Goal: Obtain resource: Obtain resource

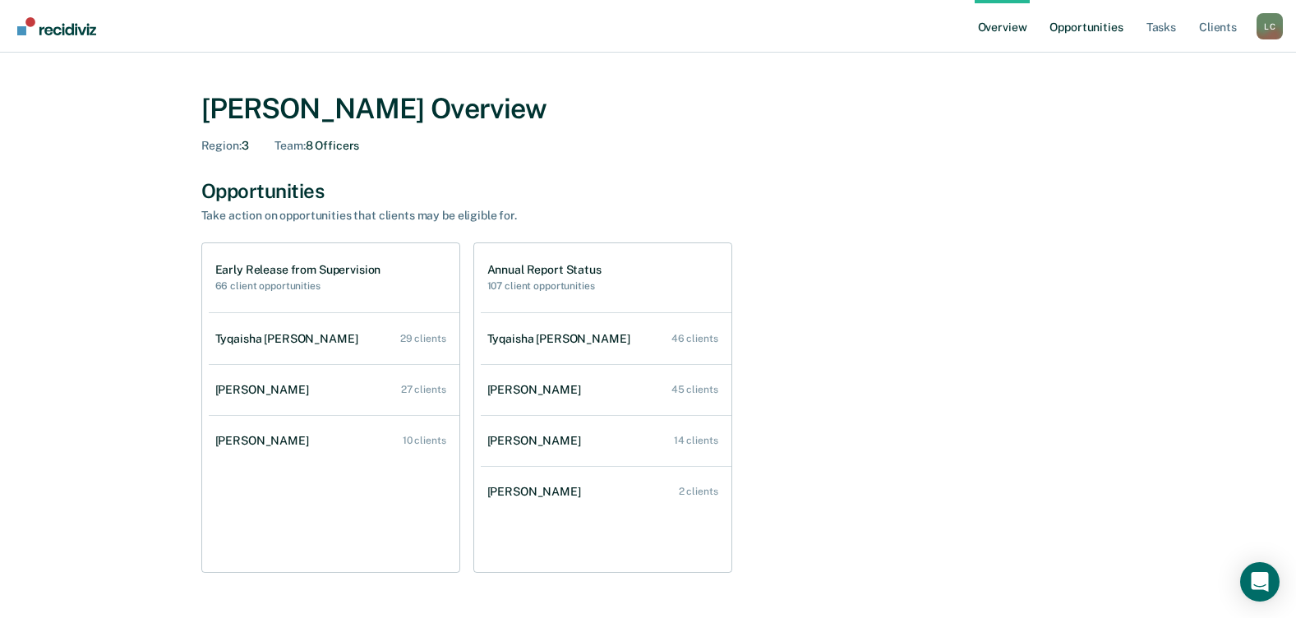
click at [1074, 30] on link "Opportunities" at bounding box center [1086, 26] width 80 height 53
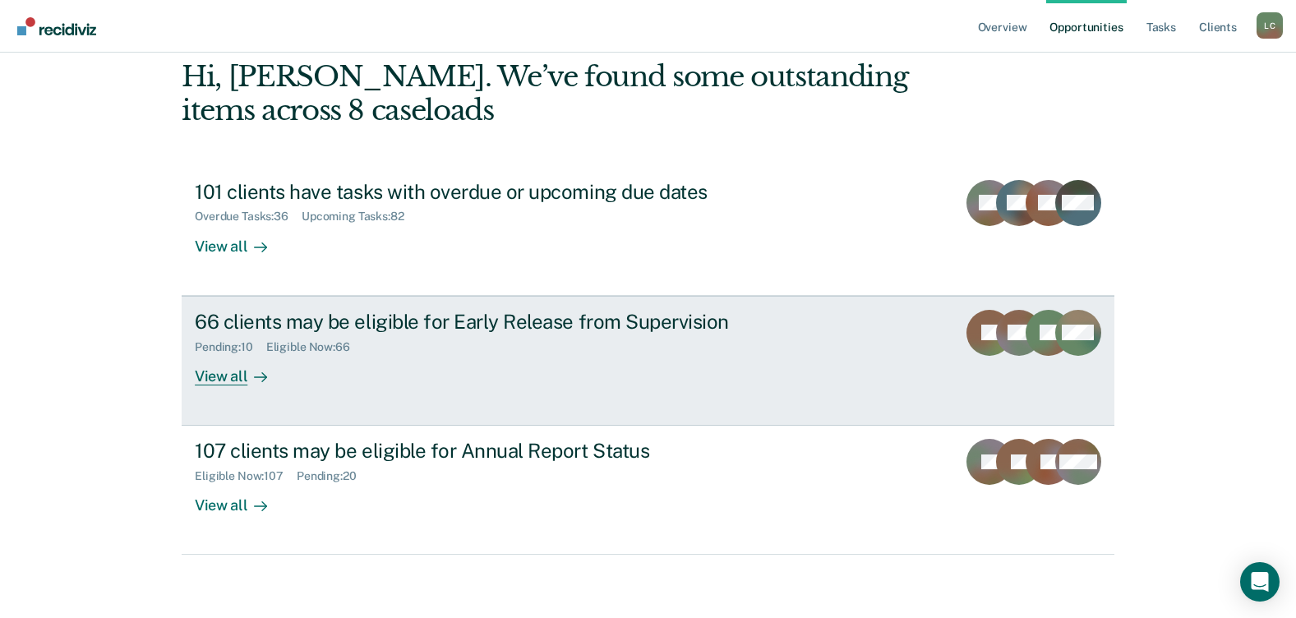
scroll to position [112, 0]
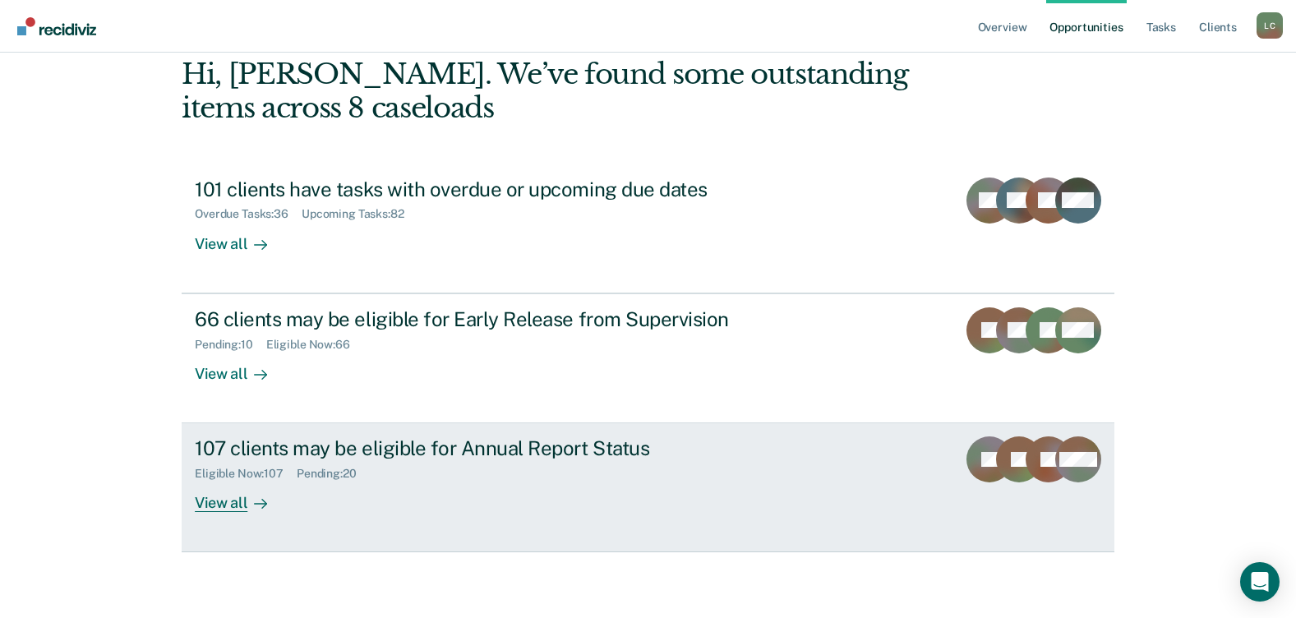
click at [453, 502] on div "107 clients may be eligible for Annual Report Status Eligible Now : 107 Pending…" at bounding box center [503, 474] width 616 height 76
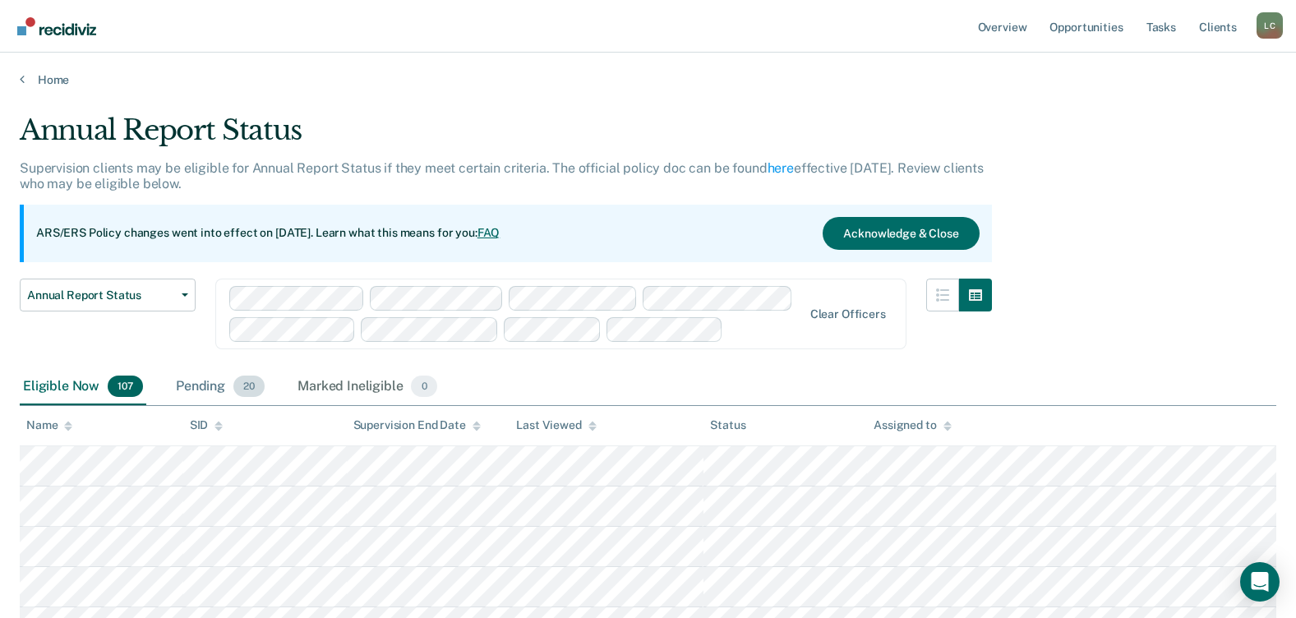
click at [192, 383] on div "Pending 20" at bounding box center [220, 387] width 95 height 36
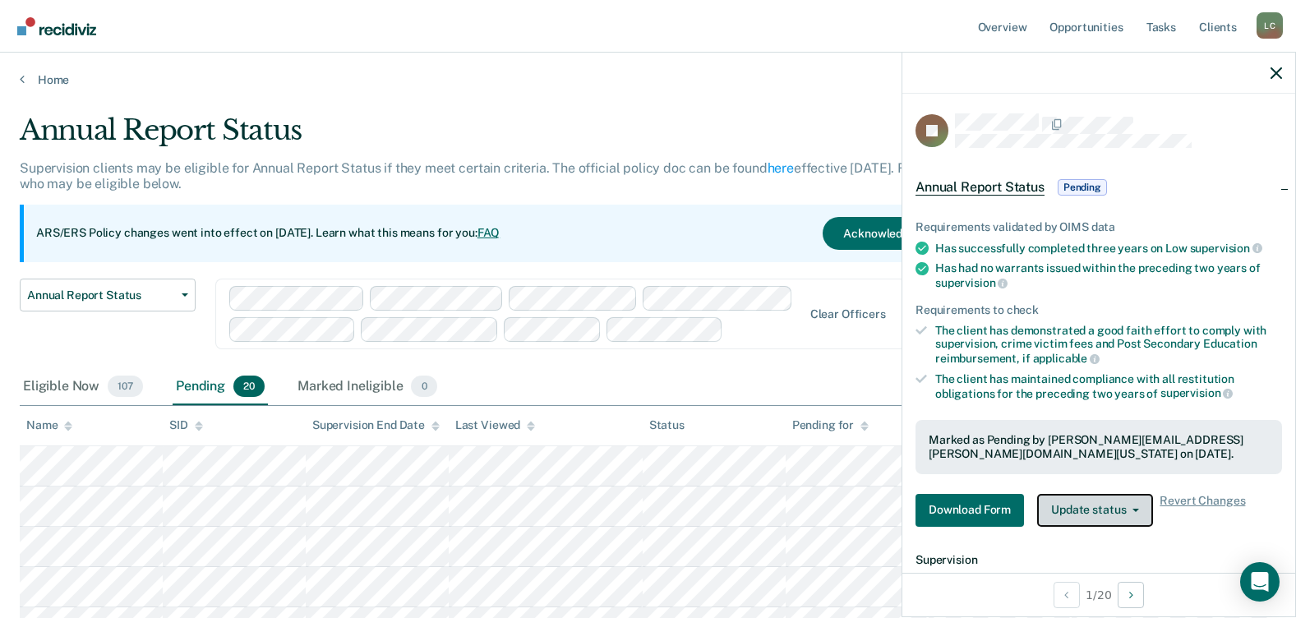
click at [1137, 513] on button "Update status" at bounding box center [1095, 510] width 116 height 33
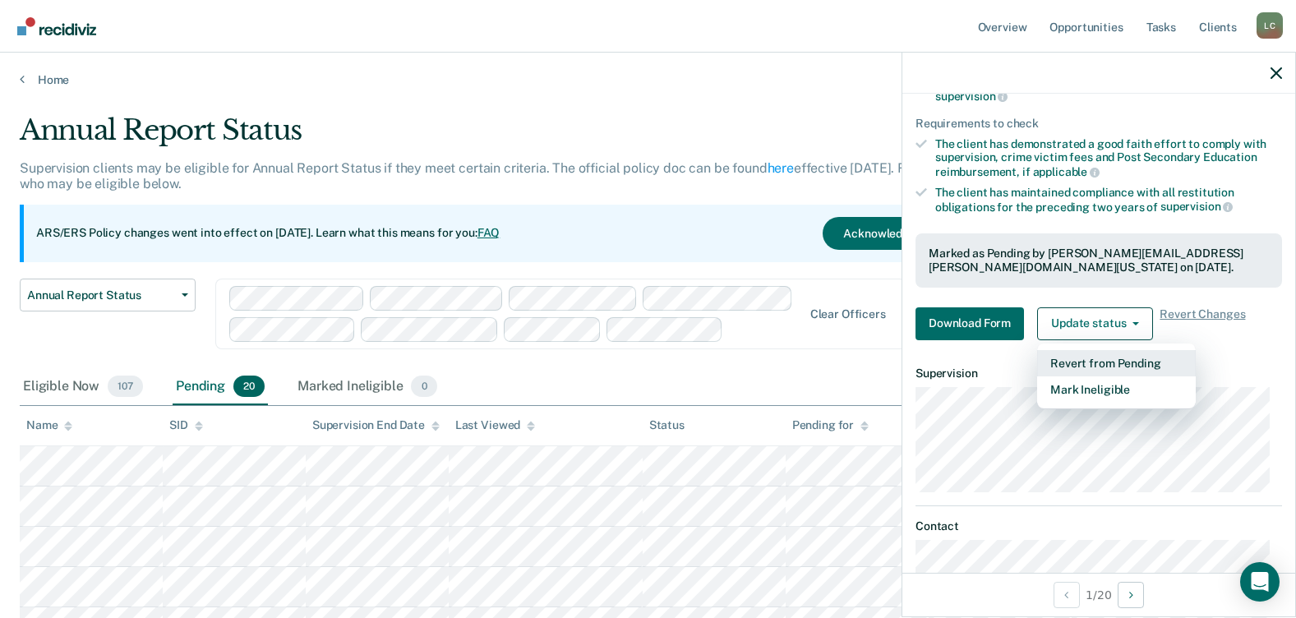
scroll to position [247, 0]
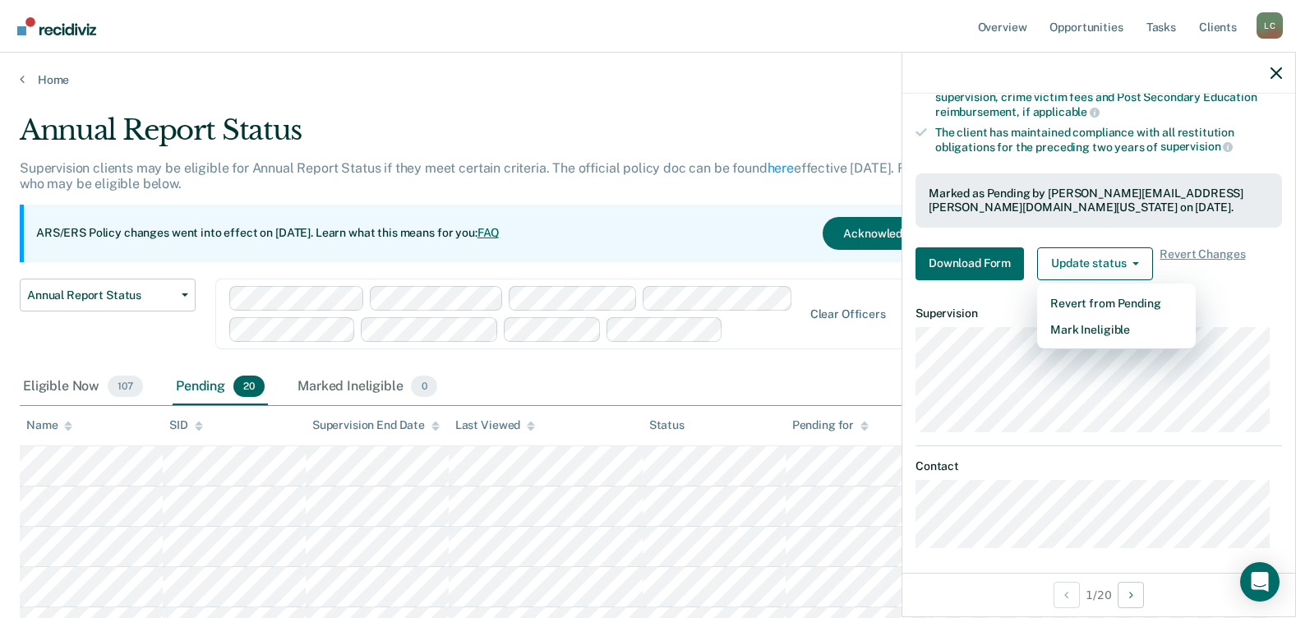
click at [1159, 445] on hr at bounding box center [1098, 445] width 366 height 1
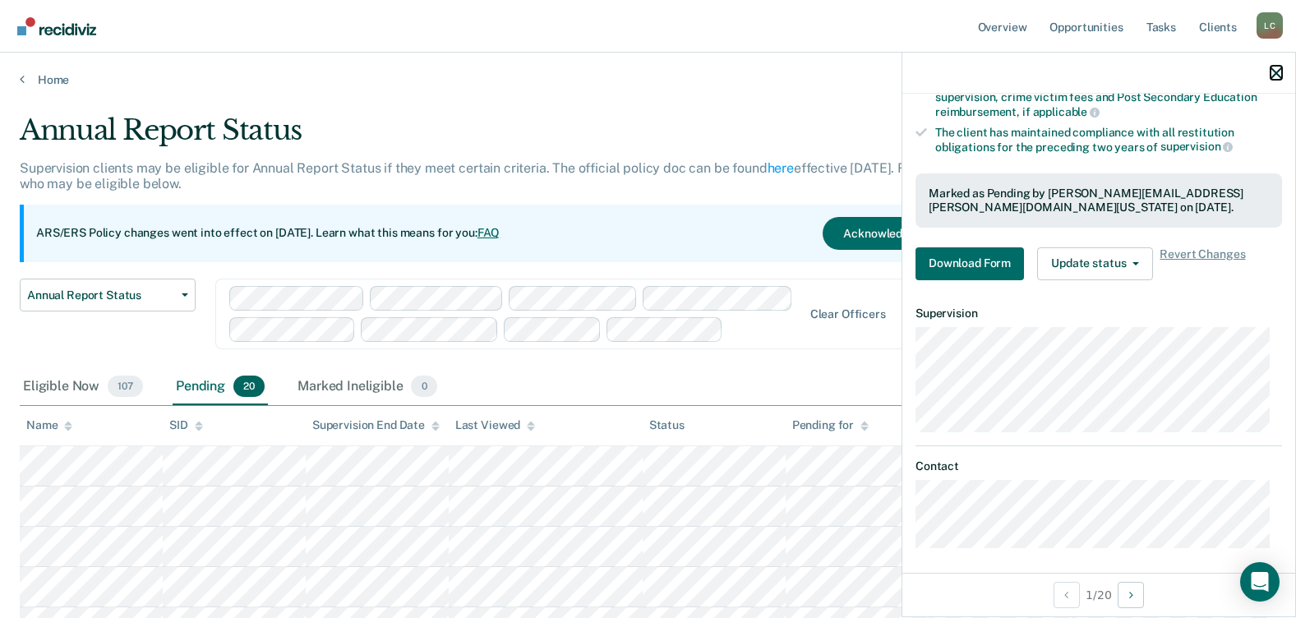
click at [1273, 72] on icon "button" at bounding box center [1276, 73] width 12 height 12
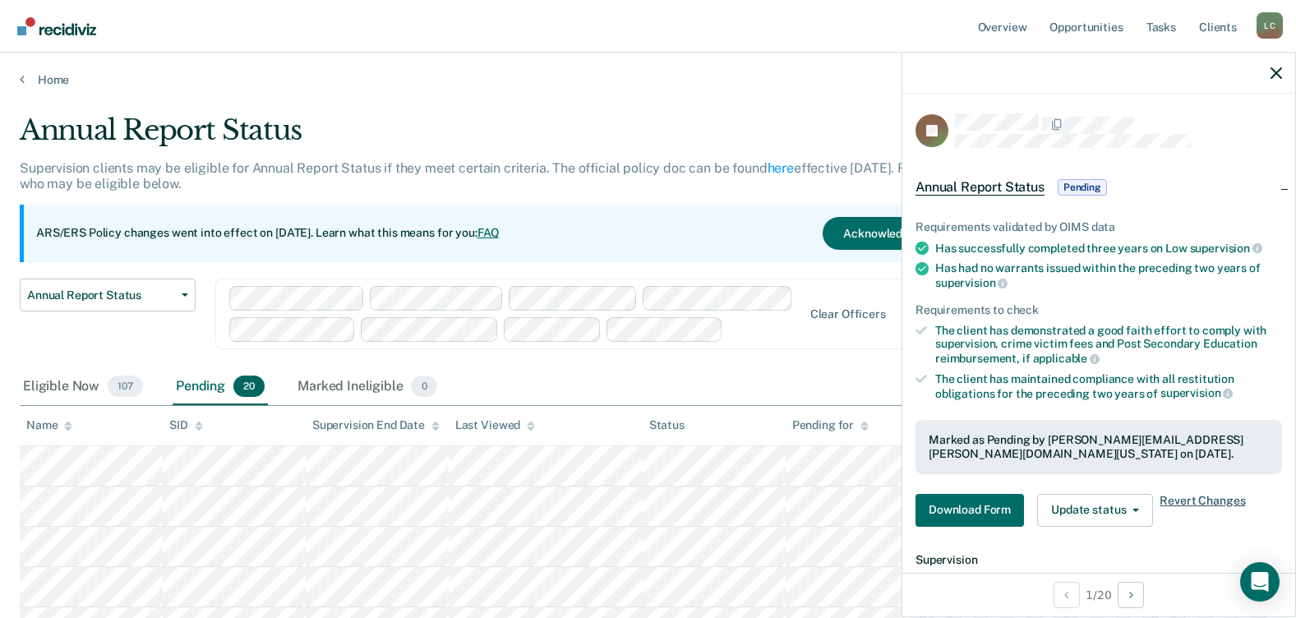
click at [1214, 500] on span "Revert Changes" at bounding box center [1201, 510] width 85 height 33
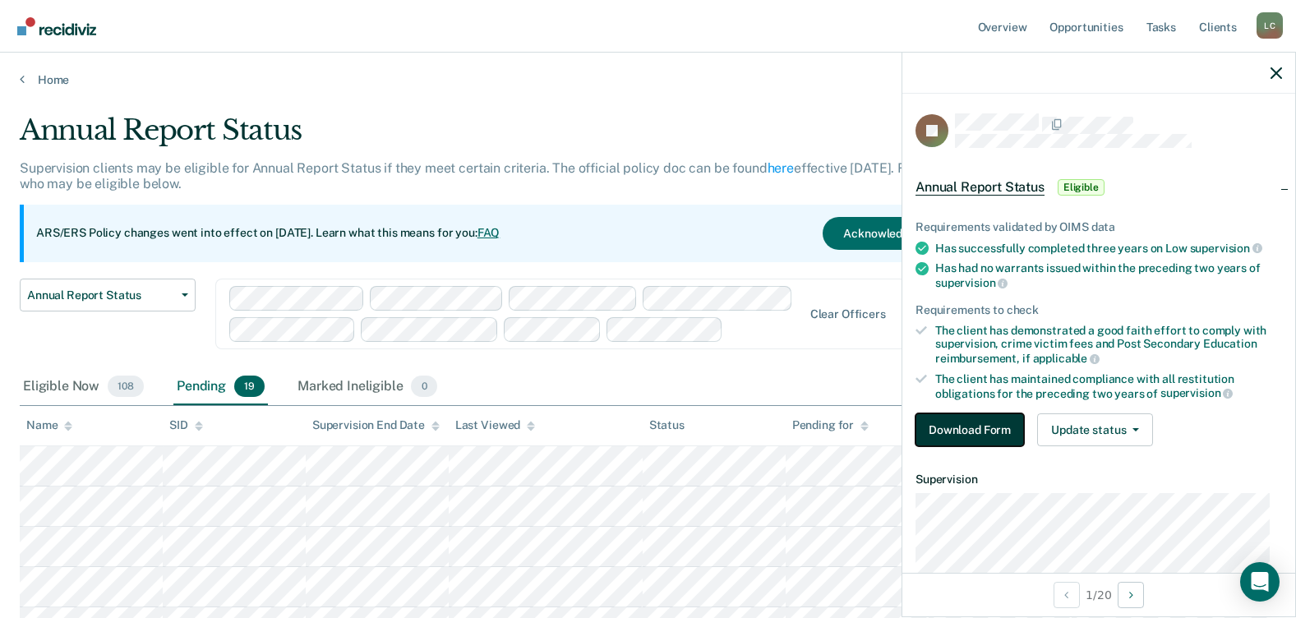
click at [962, 428] on button "Download Form" at bounding box center [969, 429] width 108 height 33
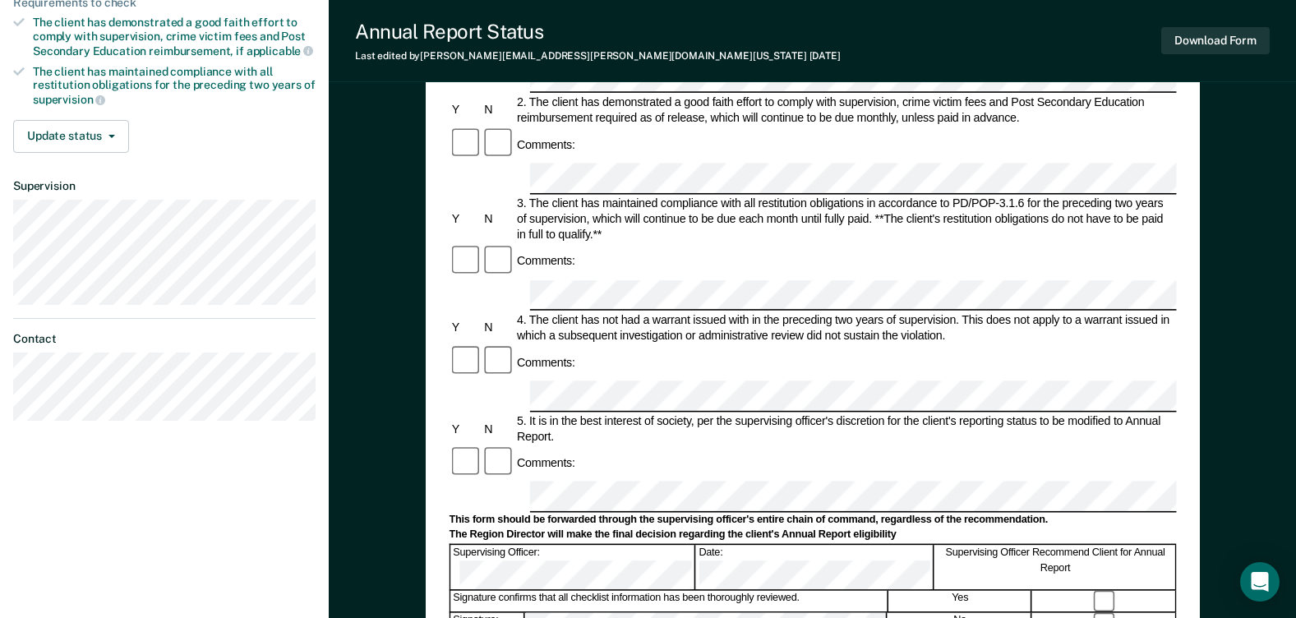
scroll to position [493, 0]
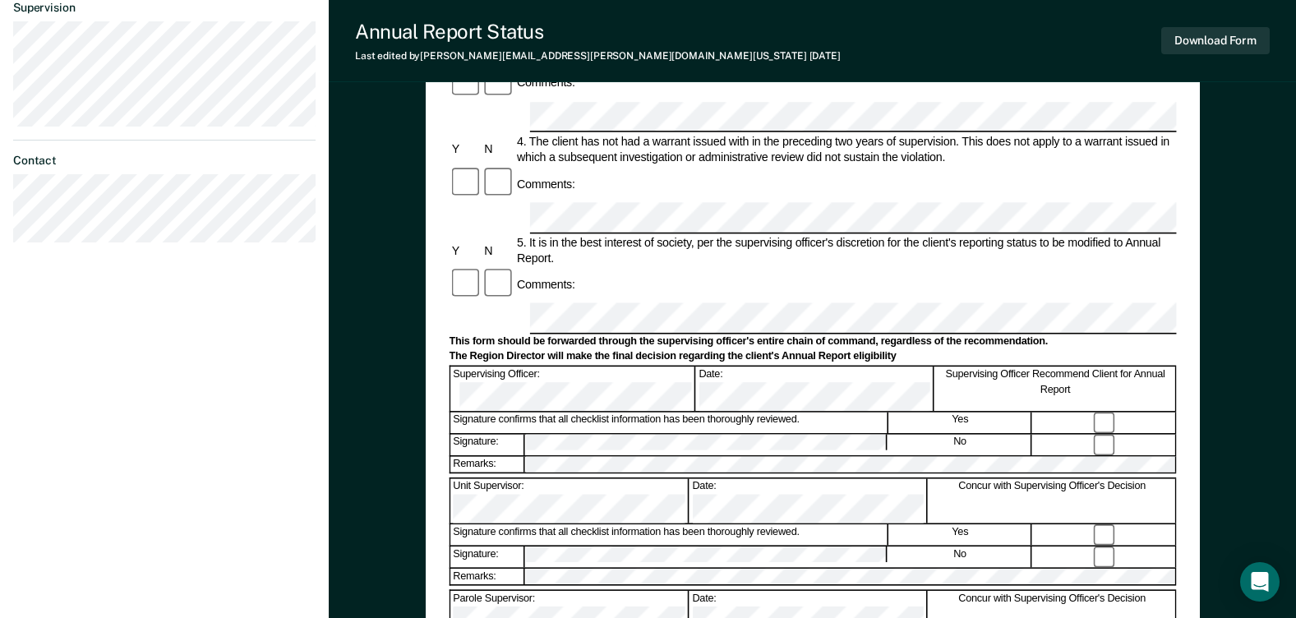
click at [1271, 107] on div "Annual Reporting Checklist, Recommendation, and Determination Form Clients who …" at bounding box center [812, 195] width 967 height 1172
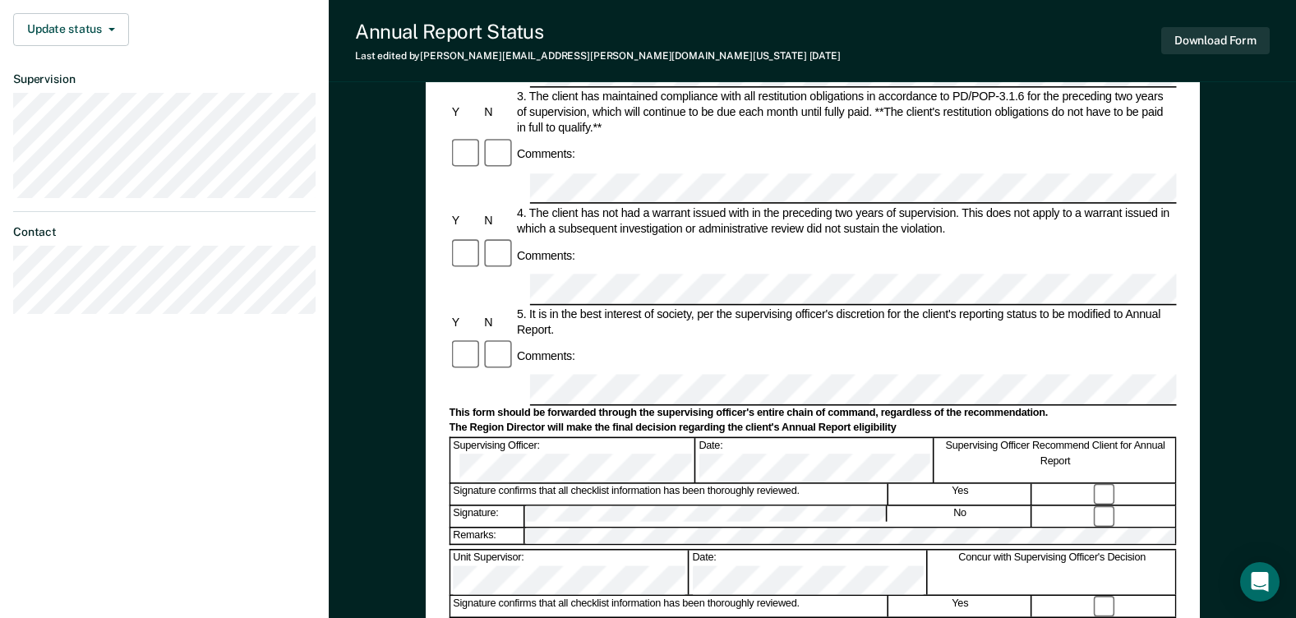
scroll to position [245, 0]
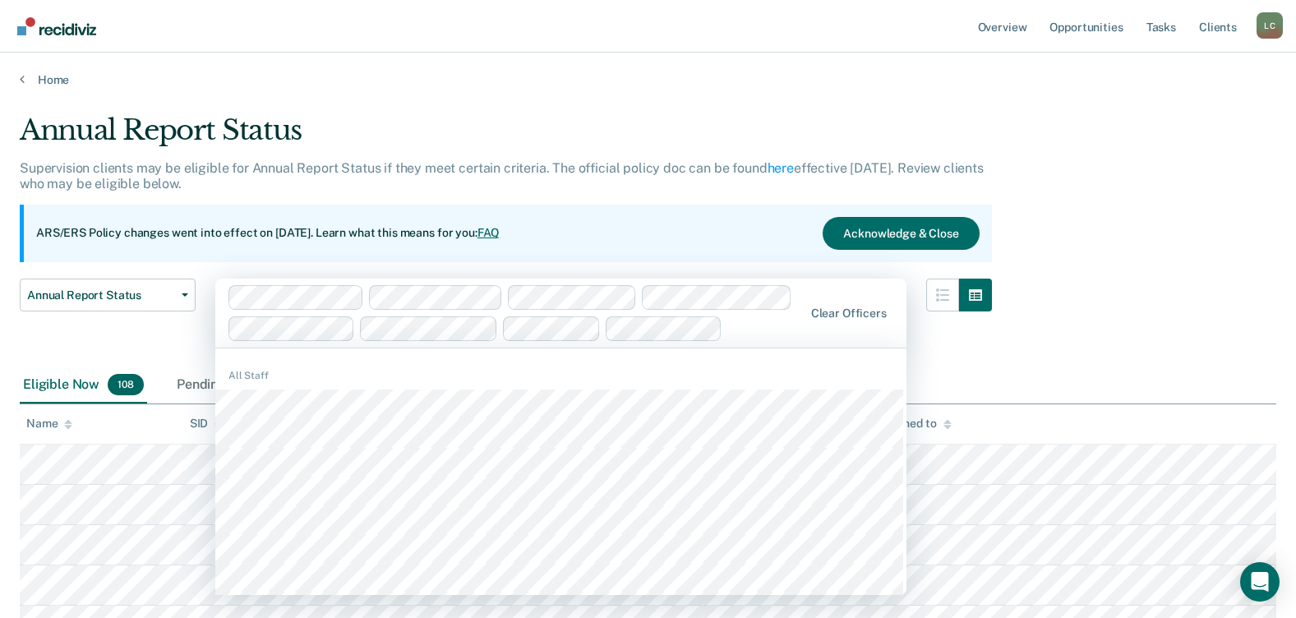
scroll to position [164, 0]
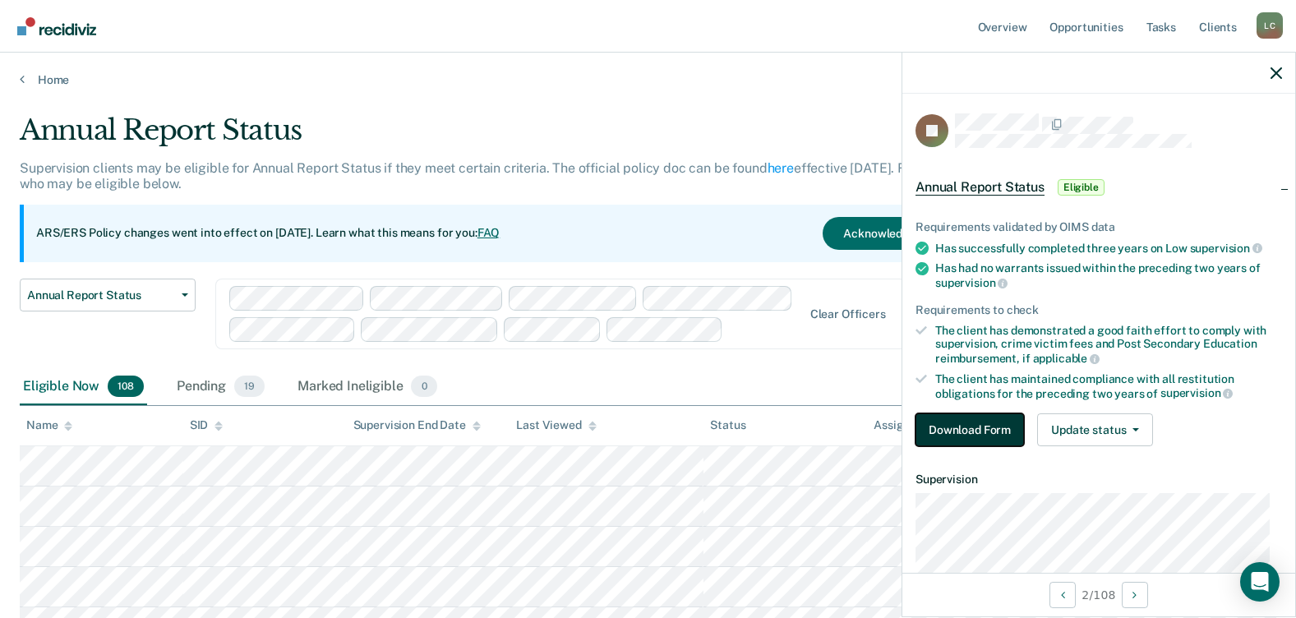
click at [975, 426] on button "Download Form" at bounding box center [969, 429] width 108 height 33
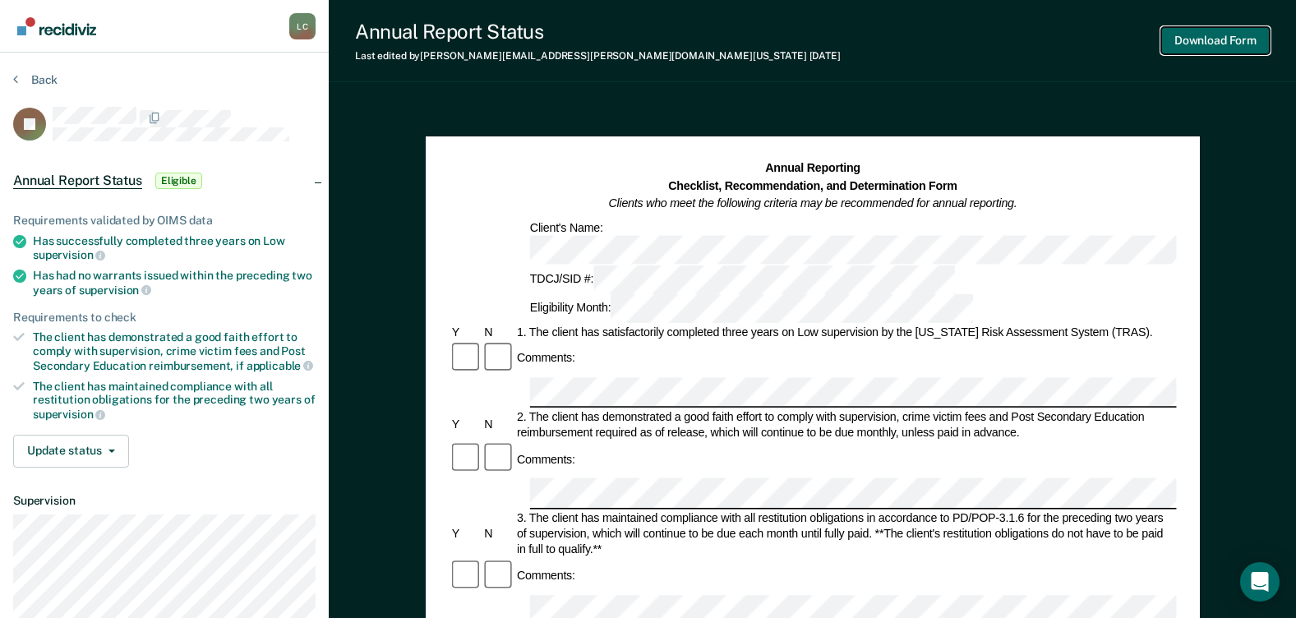
click at [1211, 38] on button "Download Form" at bounding box center [1215, 40] width 108 height 27
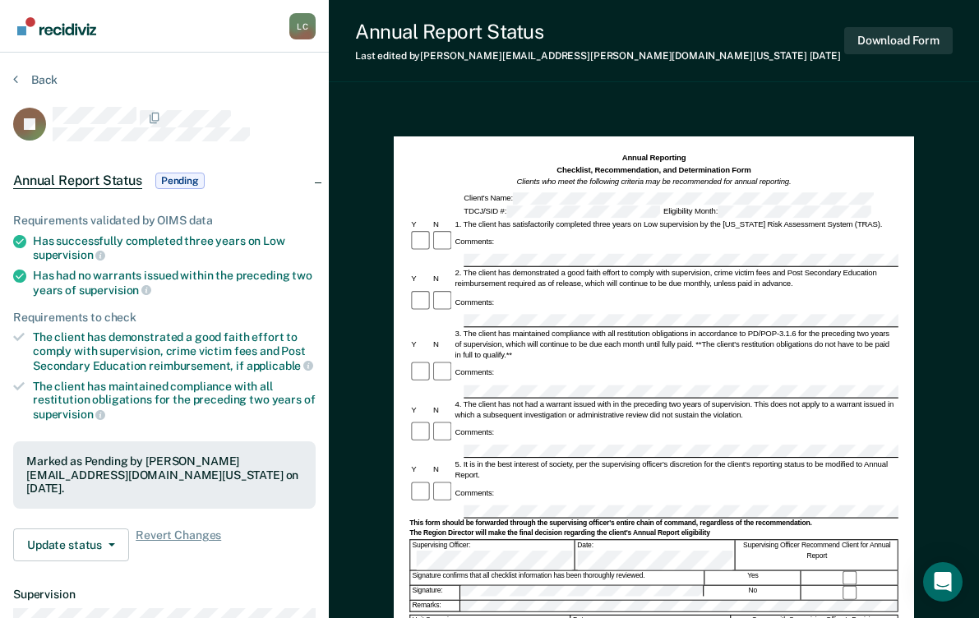
scroll to position [247, 0]
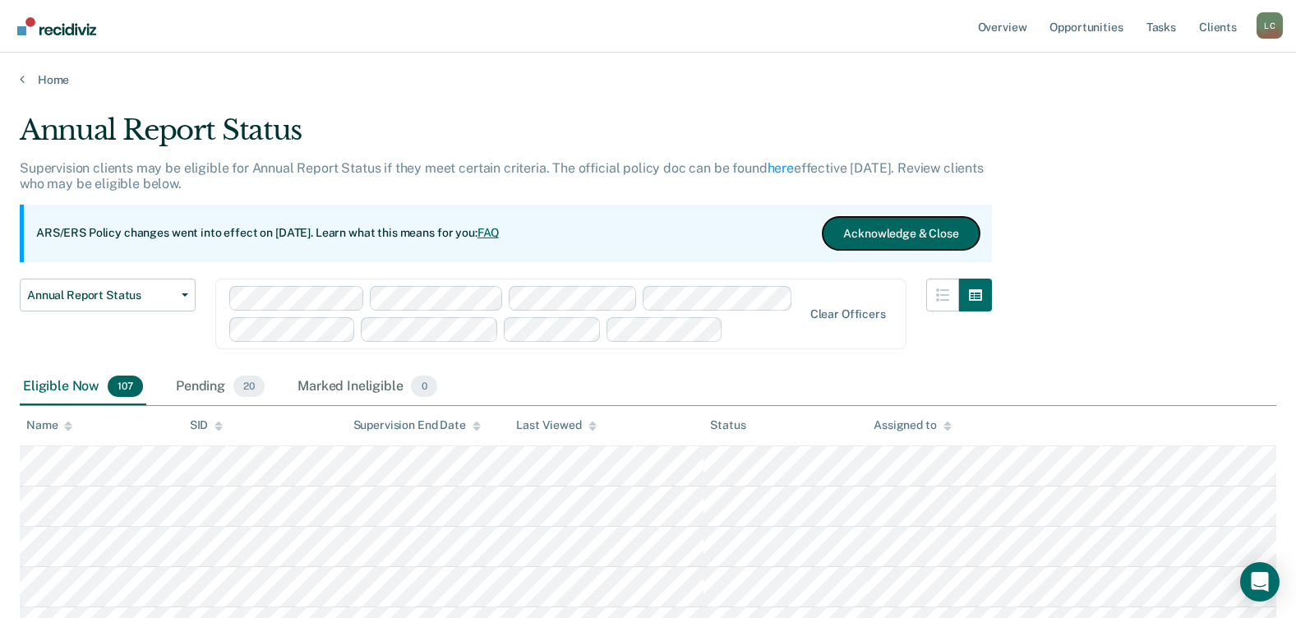
click at [881, 233] on button "Acknowledge & Close" at bounding box center [901, 233] width 156 height 33
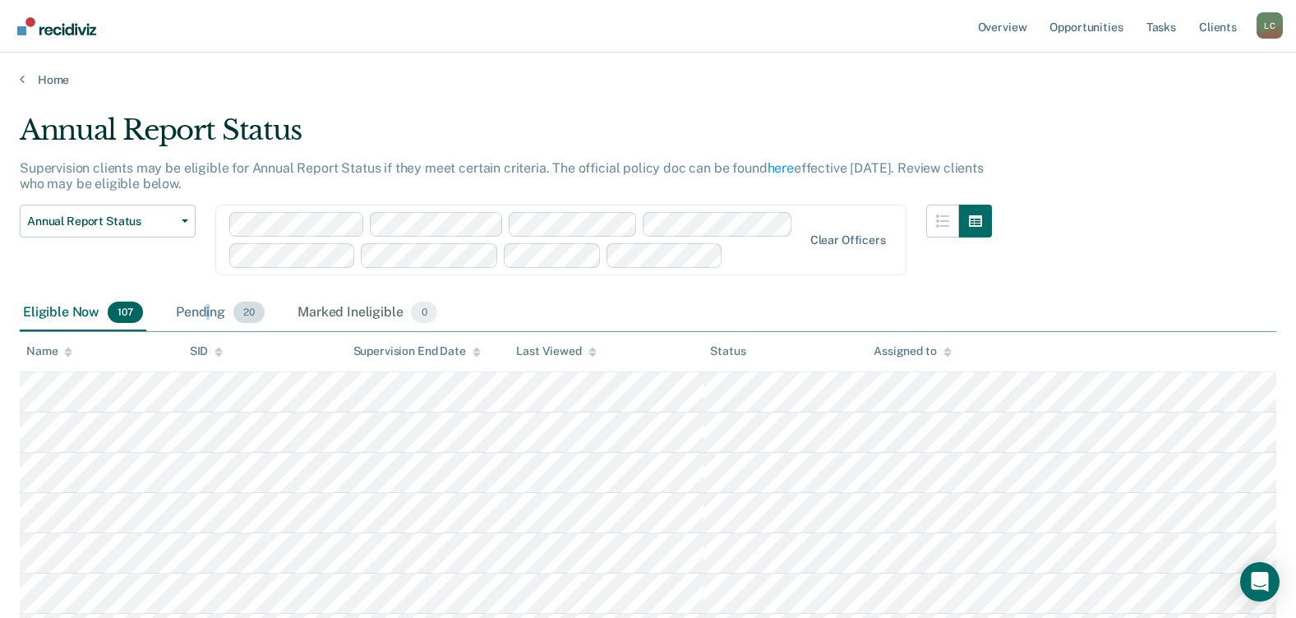
click at [205, 311] on div "Pending 20" at bounding box center [220, 313] width 95 height 36
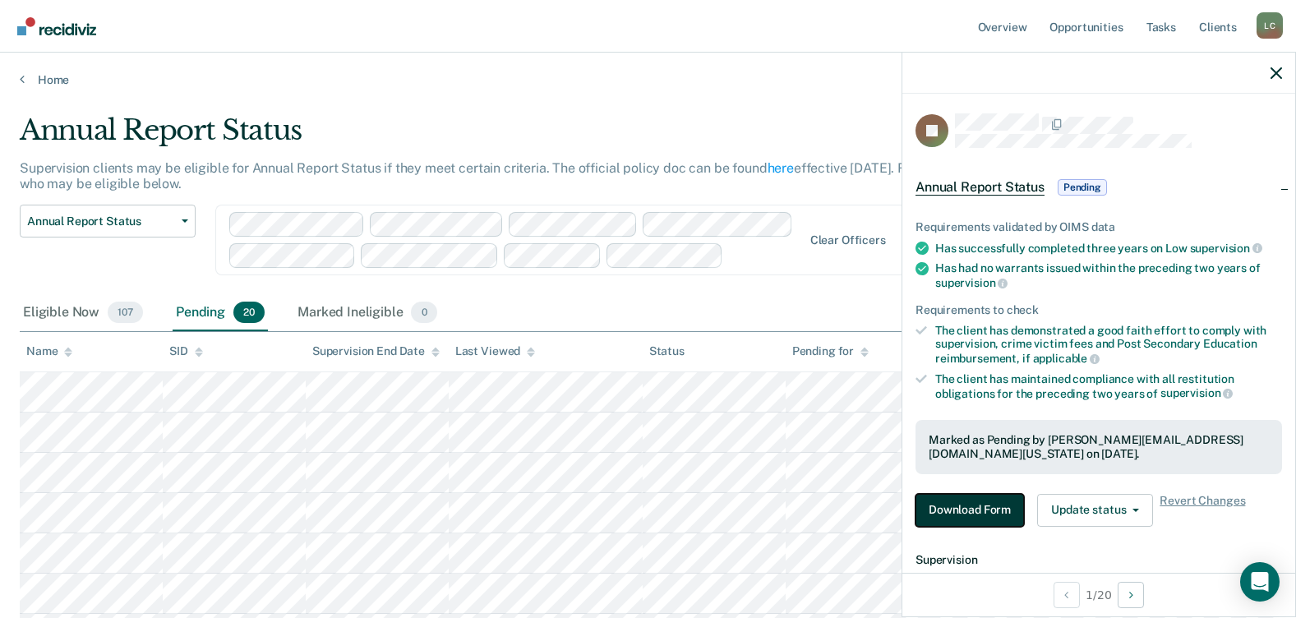
click at [972, 509] on button "Download Form" at bounding box center [969, 510] width 108 height 33
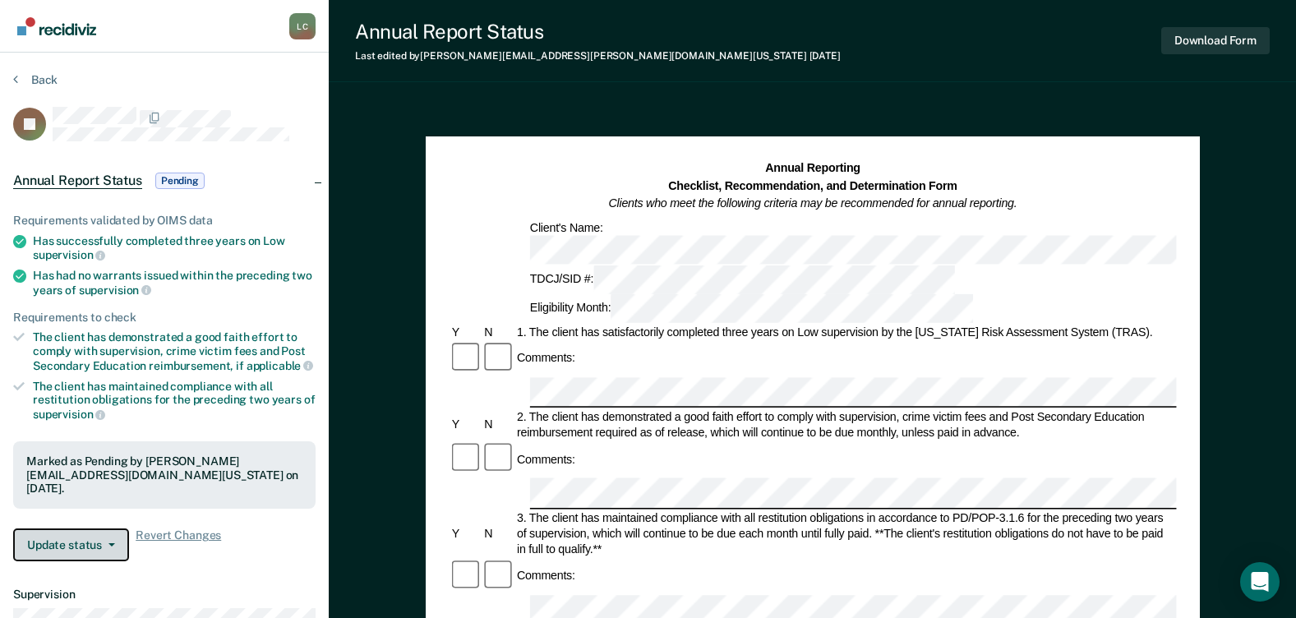
click at [66, 529] on button "Update status" at bounding box center [71, 544] width 116 height 33
